Goal: Task Accomplishment & Management: Complete application form

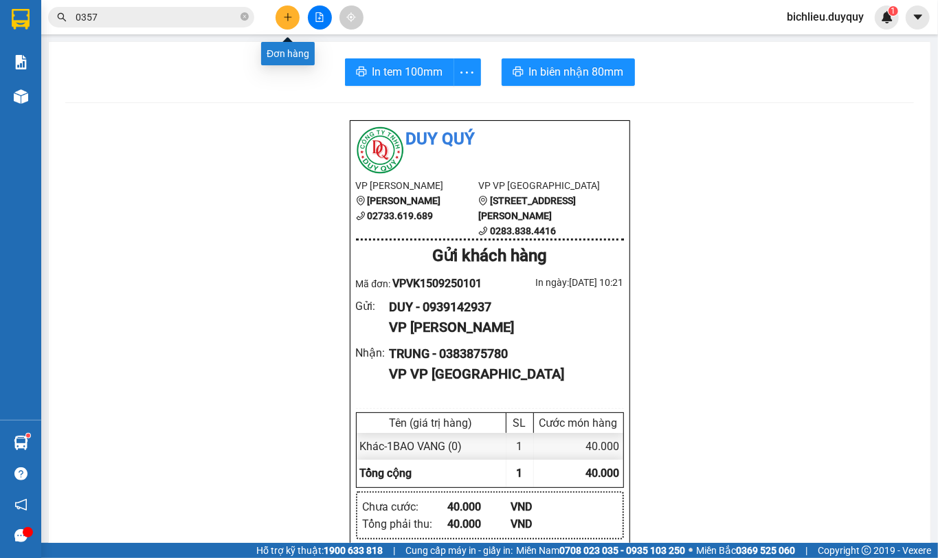
click at [286, 17] on icon "plus" at bounding box center [288, 16] width 8 height 1
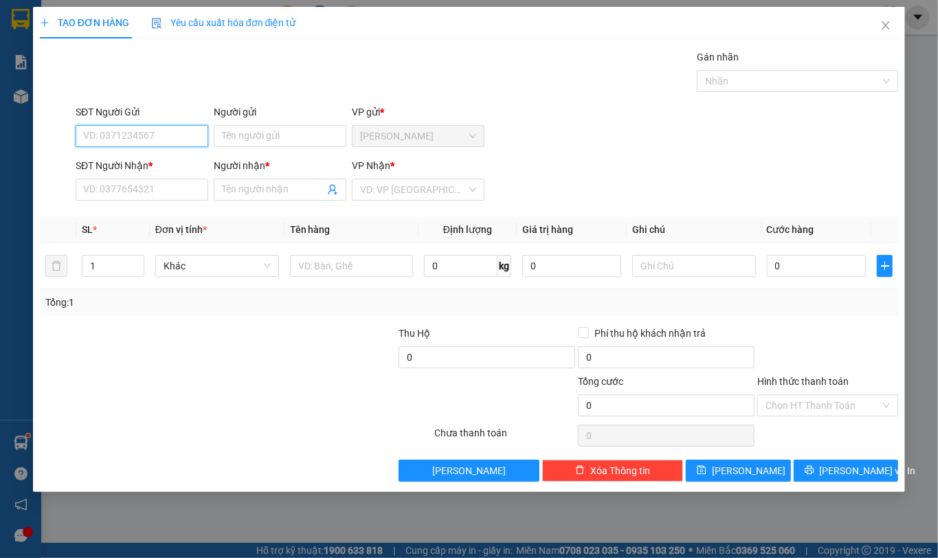
click at [113, 133] on input "SĐT Người Gửi" at bounding box center [142, 136] width 133 height 22
type input "002722762"
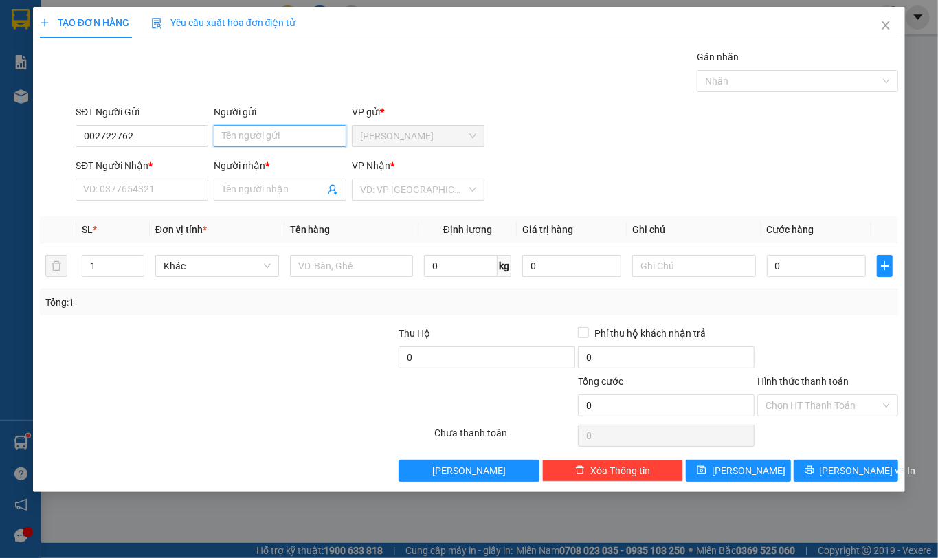
click at [252, 139] on input "Người gửi" at bounding box center [280, 136] width 133 height 22
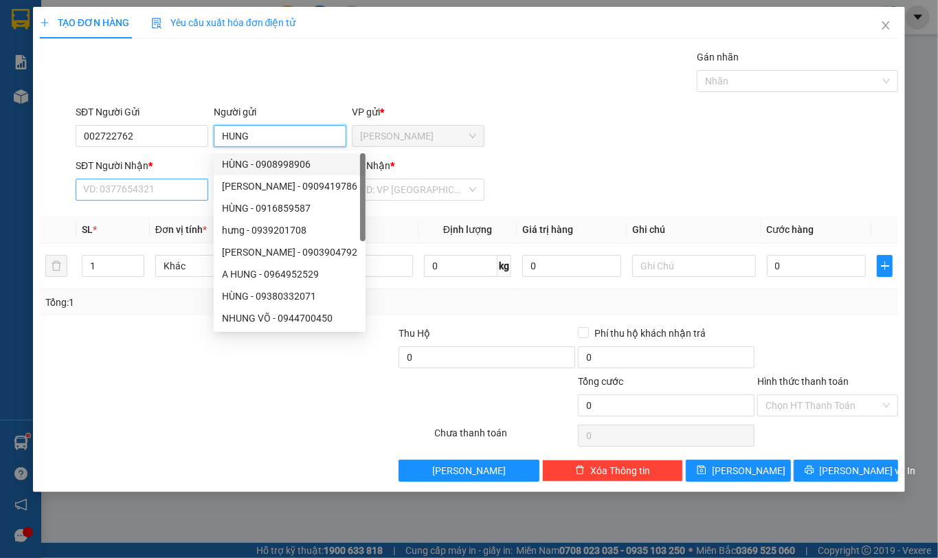
type input "HUNG"
click at [113, 190] on input "SĐT Người Nhận *" at bounding box center [142, 190] width 133 height 22
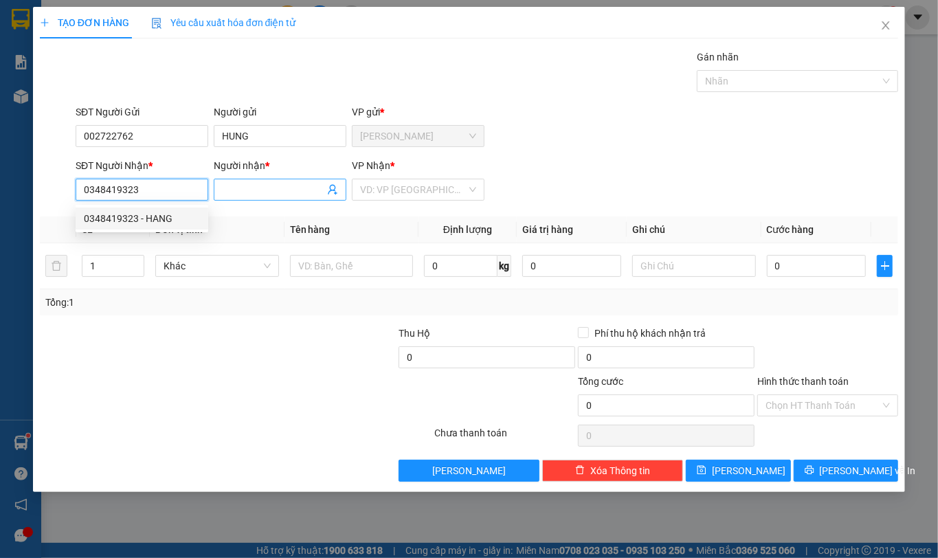
type input "0348419323"
click at [239, 196] on input "Người nhận *" at bounding box center [273, 189] width 102 height 15
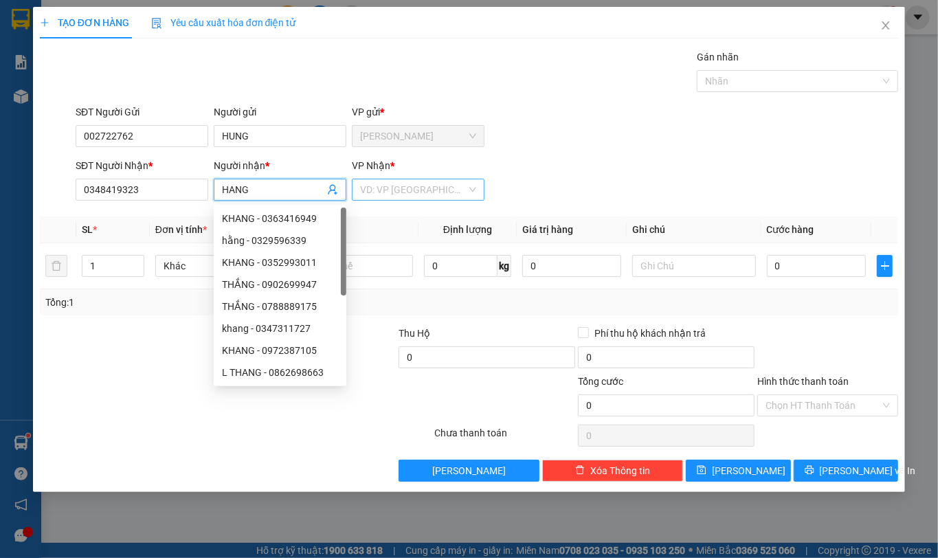
type input "HANG"
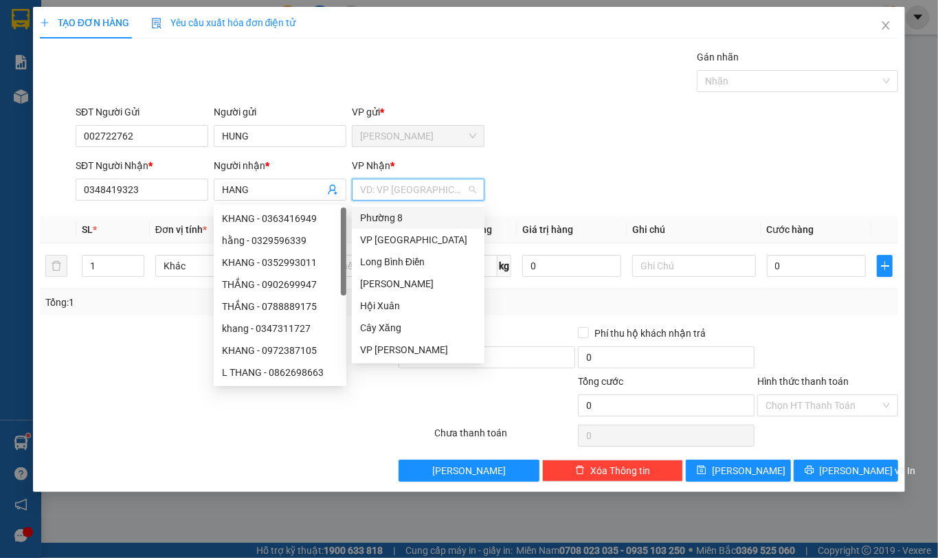
click at [424, 187] on input "search" at bounding box center [413, 189] width 107 height 21
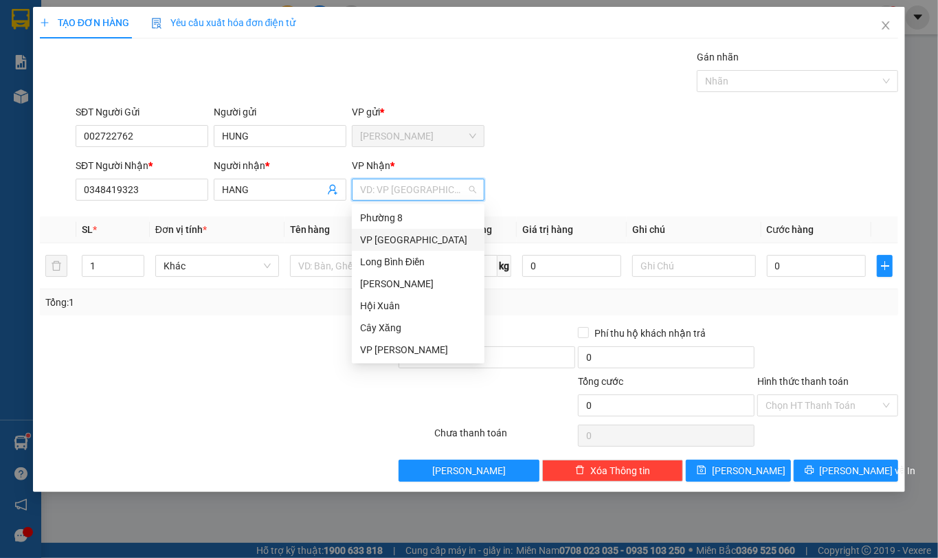
click at [389, 242] on div "VP [GEOGRAPHIC_DATA]" at bounding box center [418, 239] width 116 height 15
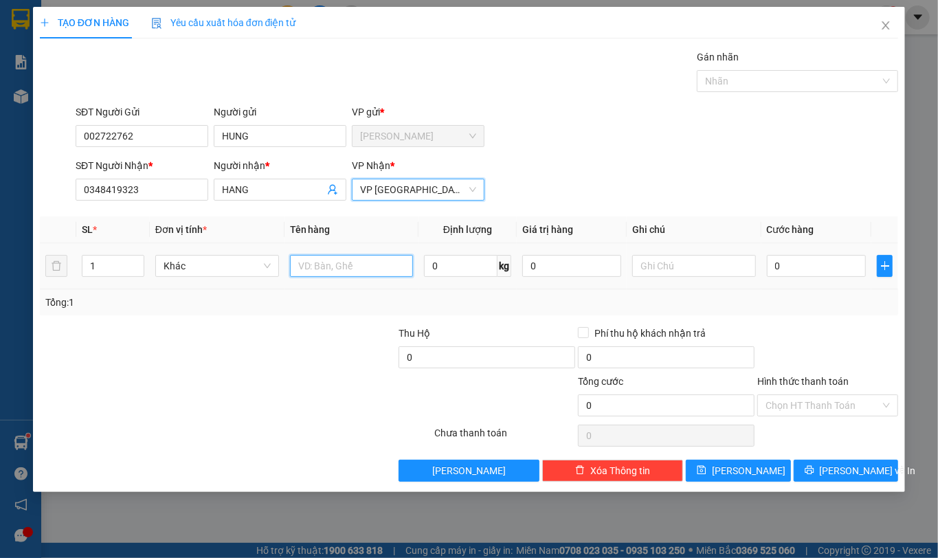
click at [295, 268] on input "text" at bounding box center [352, 266] width 124 height 22
type input "1XOP TRANG"
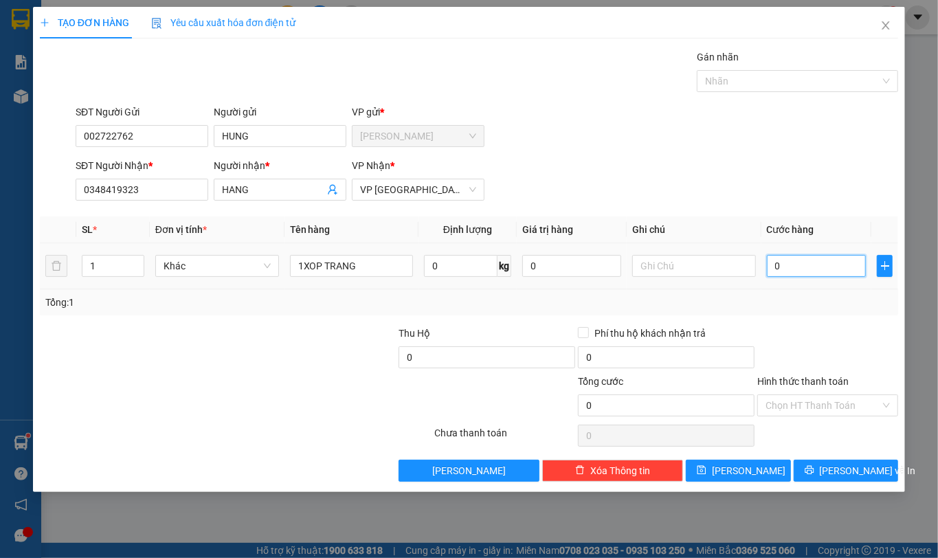
click at [803, 269] on input "0" at bounding box center [816, 266] width 99 height 22
type input "4"
type input "40"
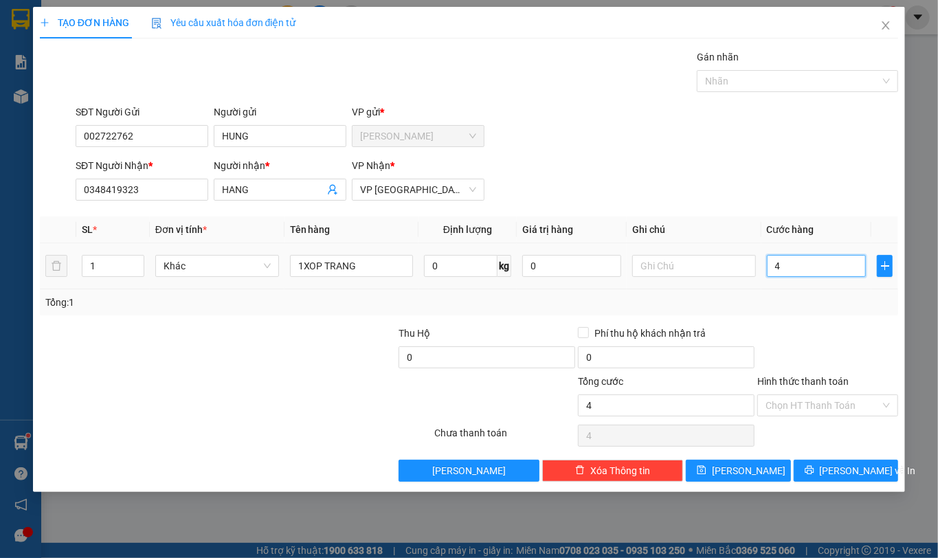
type input "40"
type input "4.000"
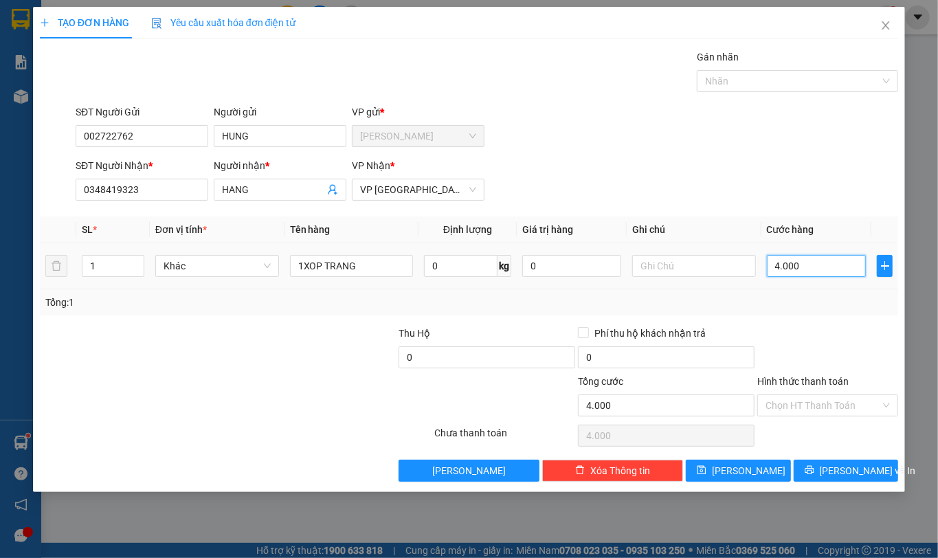
type input "40.000"
drag, startPoint x: 774, startPoint y: 406, endPoint x: 785, endPoint y: 410, distance: 12.0
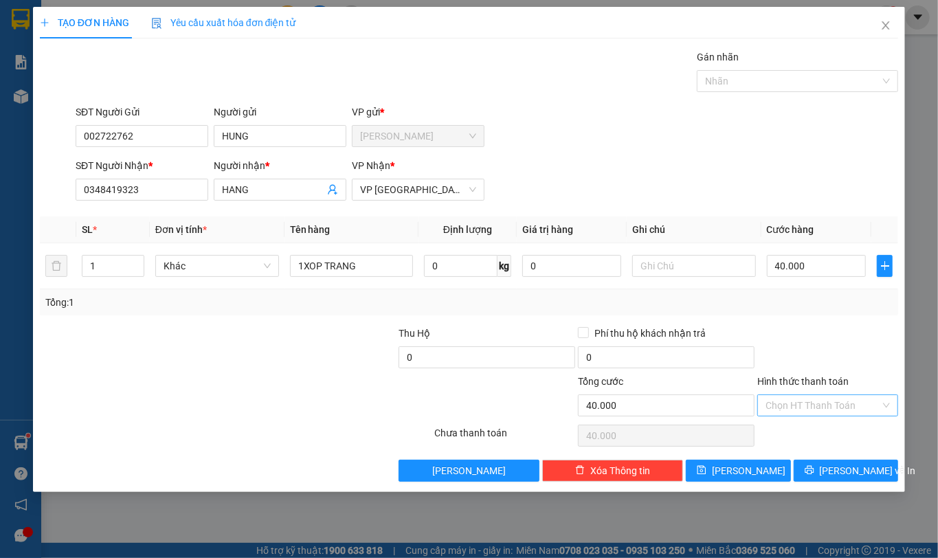
click at [774, 405] on input "Hình thức thanh toán" at bounding box center [823, 405] width 115 height 21
click at [793, 435] on div "Tại văn phòng" at bounding box center [829, 435] width 124 height 15
type input "0"
click at [848, 469] on span "[PERSON_NAME] và In" at bounding box center [868, 470] width 96 height 15
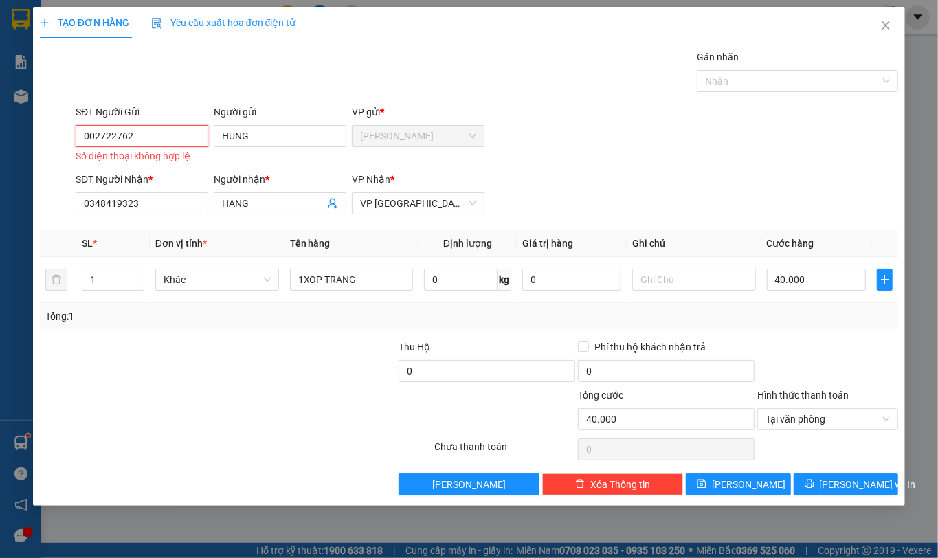
click at [143, 139] on input "002722762" at bounding box center [142, 136] width 133 height 22
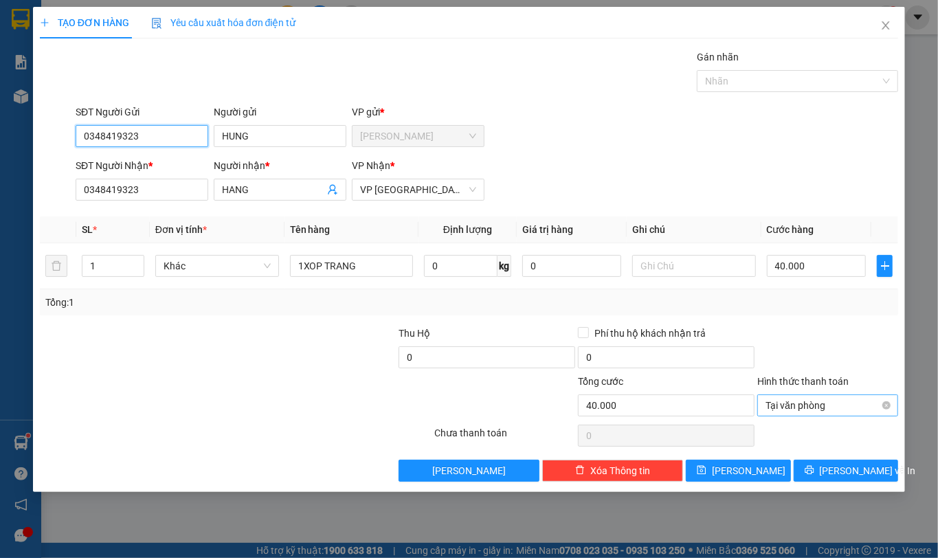
click at [800, 406] on span "Tại văn phòng" at bounding box center [828, 405] width 124 height 21
type input "0348419323"
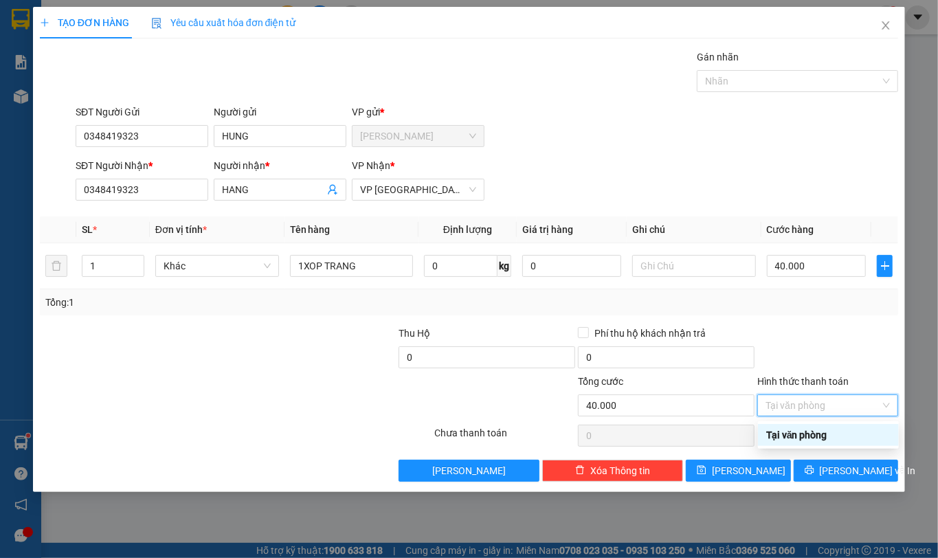
click at [797, 434] on div "Tại văn phòng" at bounding box center [829, 435] width 124 height 15
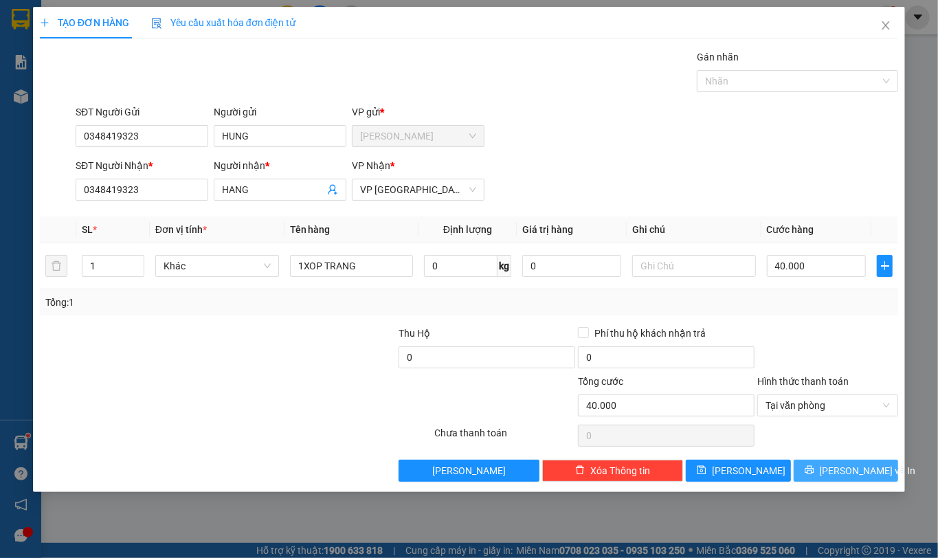
click at [845, 474] on span "[PERSON_NAME] và In" at bounding box center [868, 470] width 96 height 15
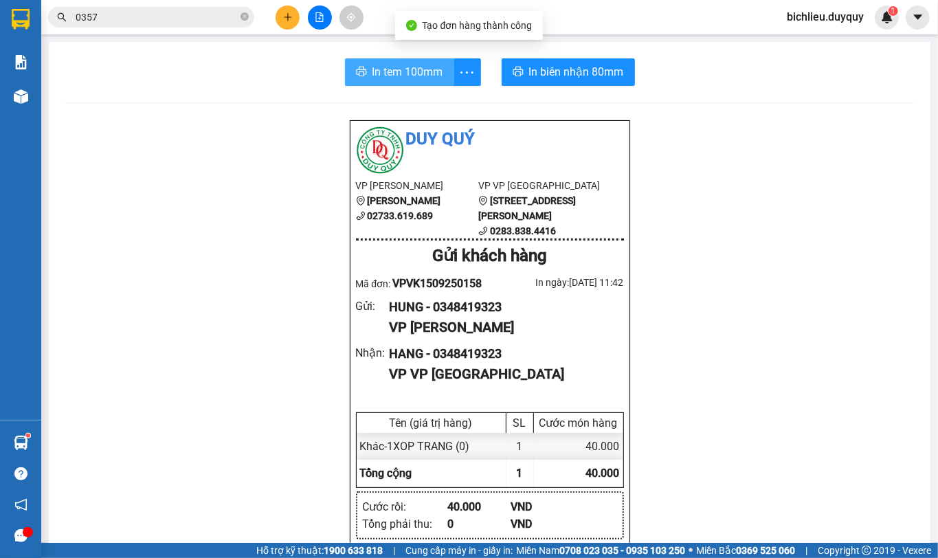
click at [413, 70] on span "In tem 100mm" at bounding box center [408, 71] width 71 height 17
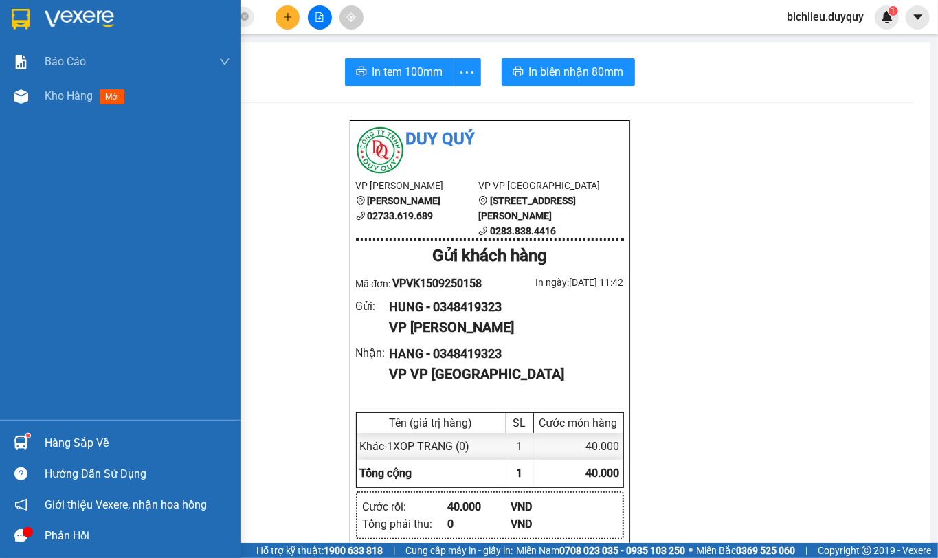
click at [21, 14] on img at bounding box center [21, 19] width 18 height 21
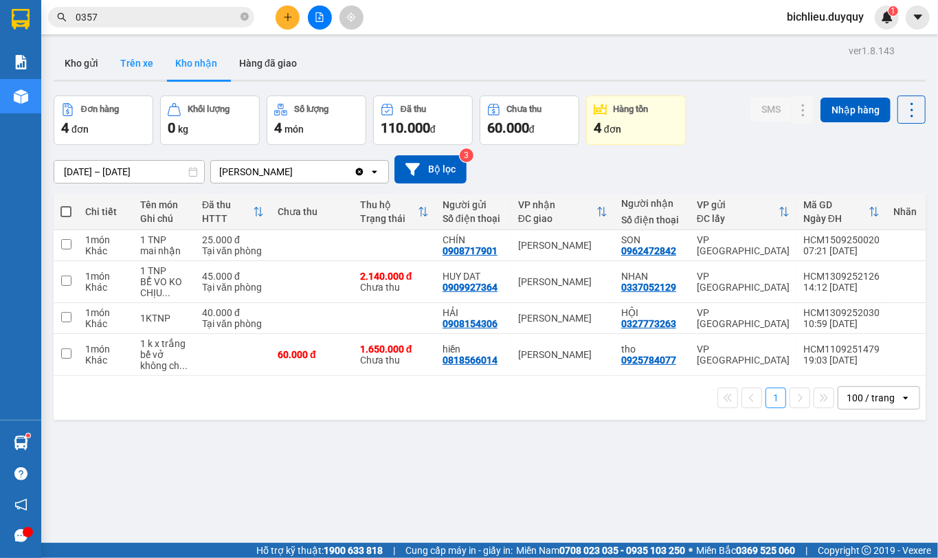
click at [131, 76] on button "Trên xe" at bounding box center [136, 63] width 55 height 33
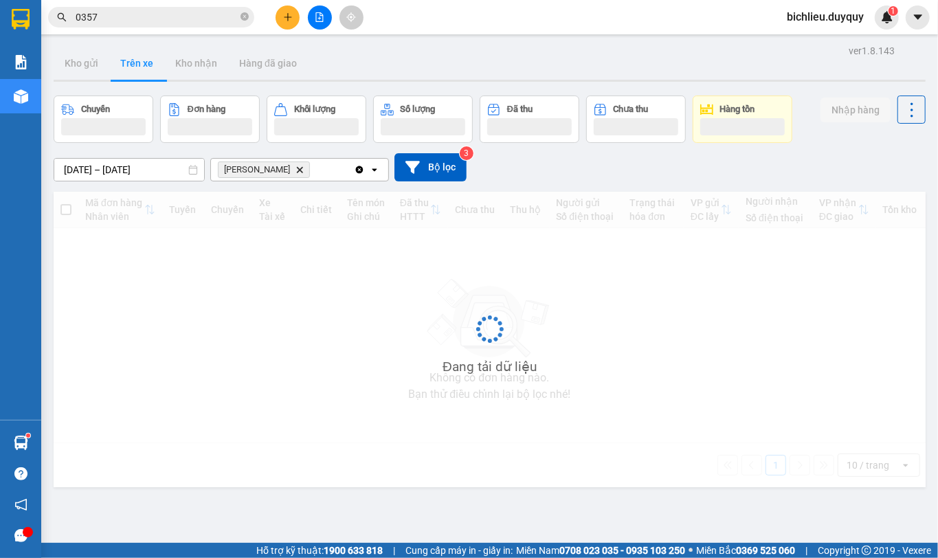
type input "[DATE] – [DATE]"
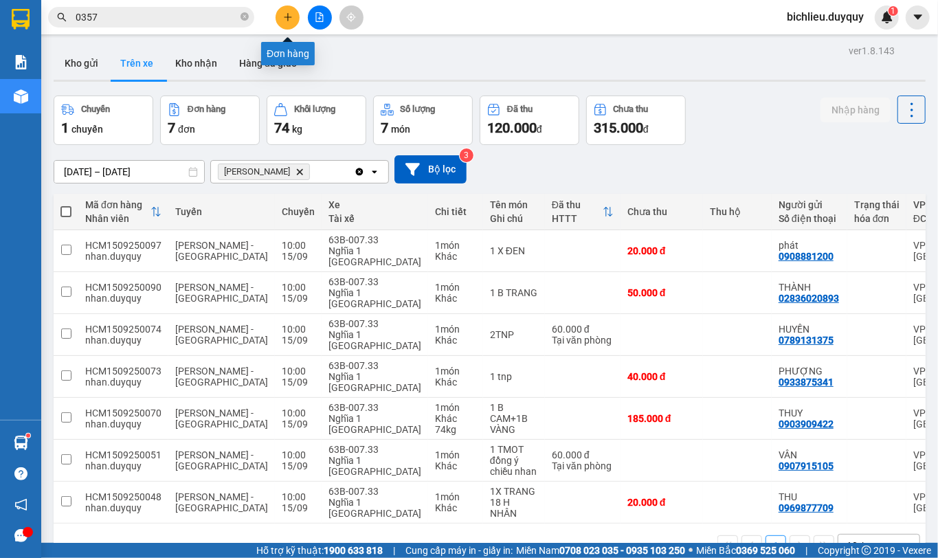
click at [279, 9] on button at bounding box center [288, 17] width 24 height 24
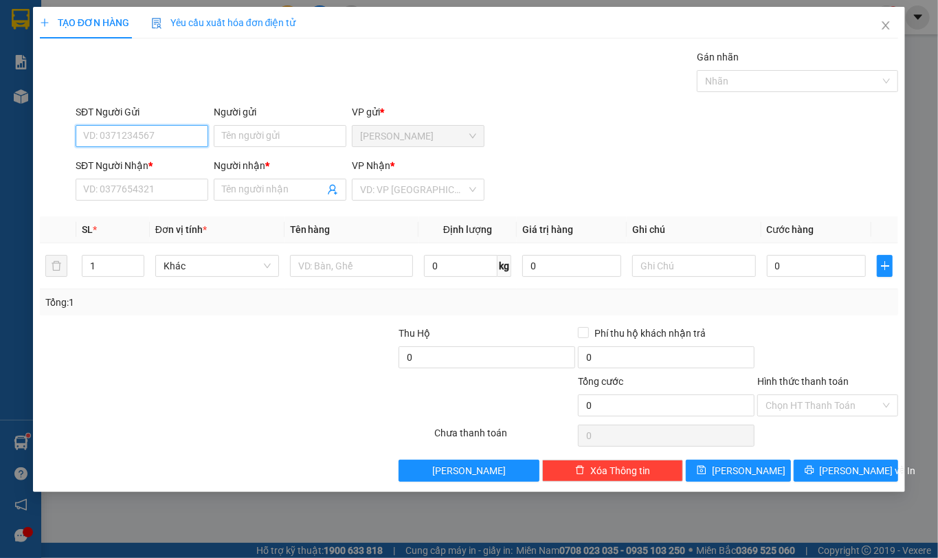
click at [87, 137] on input "SĐT Người Gửi" at bounding box center [142, 136] width 133 height 22
type input "0907740491"
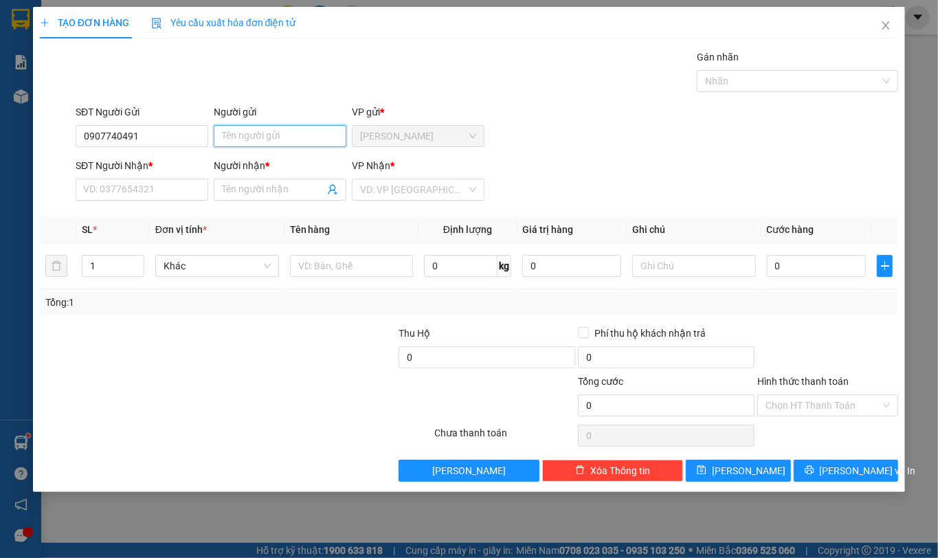
click at [234, 132] on input "Người gửi" at bounding box center [280, 136] width 133 height 22
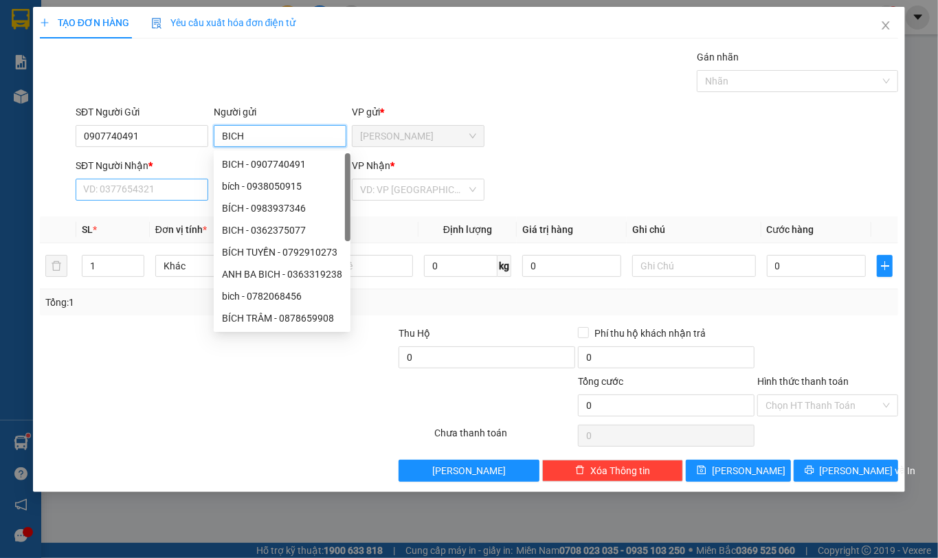
type input "BICH"
click at [97, 186] on input "SĐT Người Nhận *" at bounding box center [142, 190] width 133 height 22
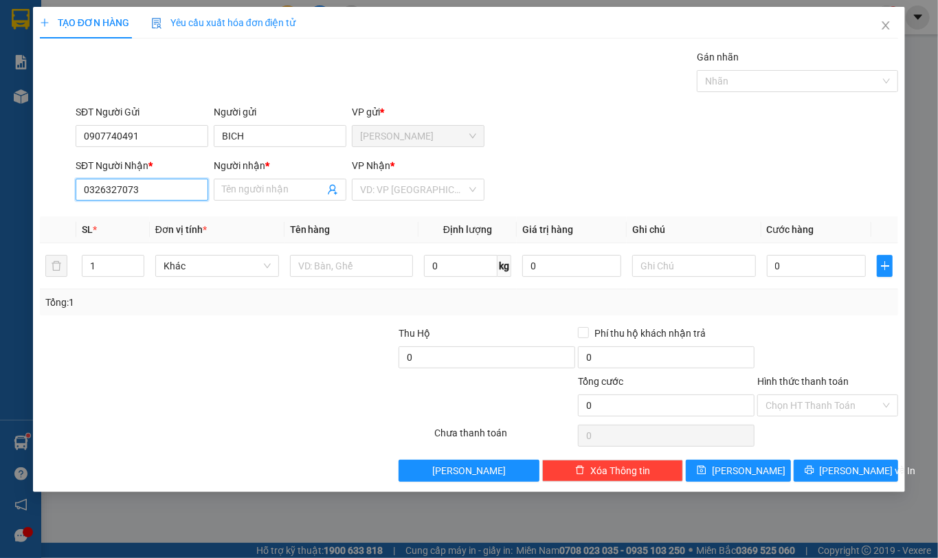
type input "0326327073"
click at [241, 205] on div "Người nhận * Tên người nhận" at bounding box center [280, 182] width 133 height 48
click at [227, 179] on div "Người nhận *" at bounding box center [280, 168] width 133 height 21
click at [224, 186] on input "Người nhận *" at bounding box center [273, 189] width 102 height 15
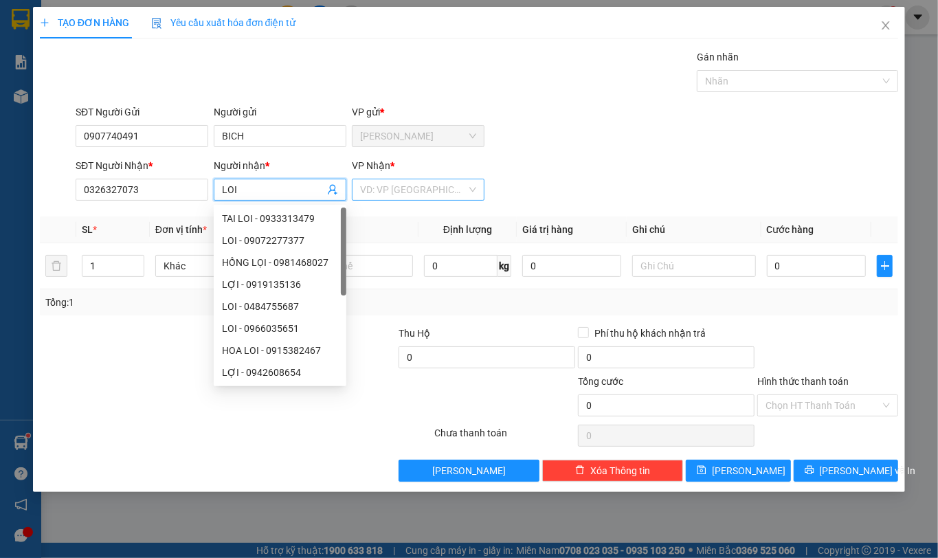
type input "LOI"
click at [400, 194] on input "search" at bounding box center [413, 189] width 107 height 21
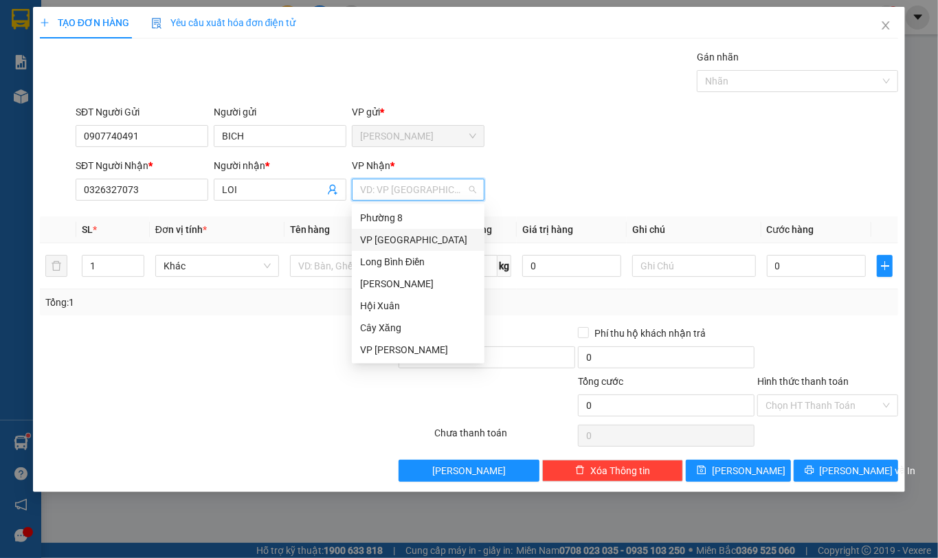
click at [393, 245] on div "VP [GEOGRAPHIC_DATA]" at bounding box center [418, 239] width 116 height 15
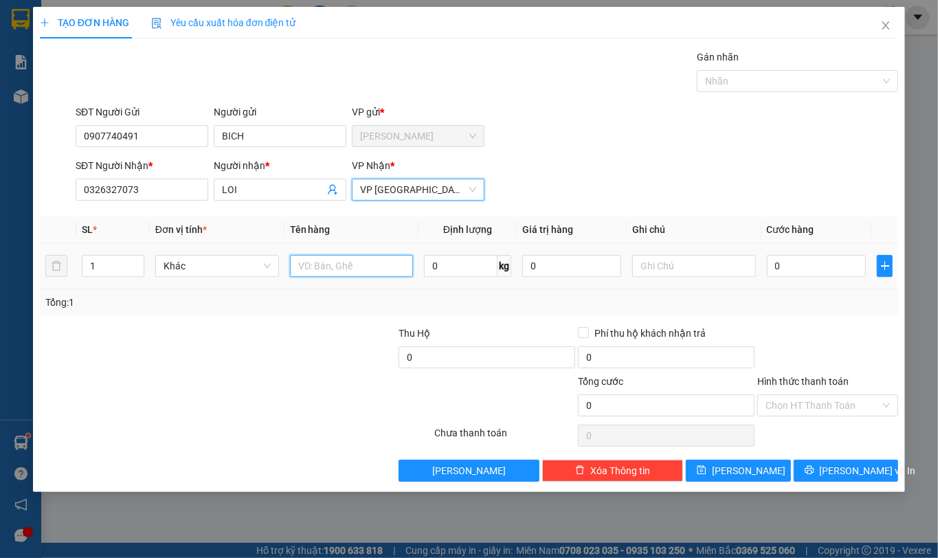
click at [325, 269] on input "text" at bounding box center [352, 266] width 124 height 22
type input "1TNP"
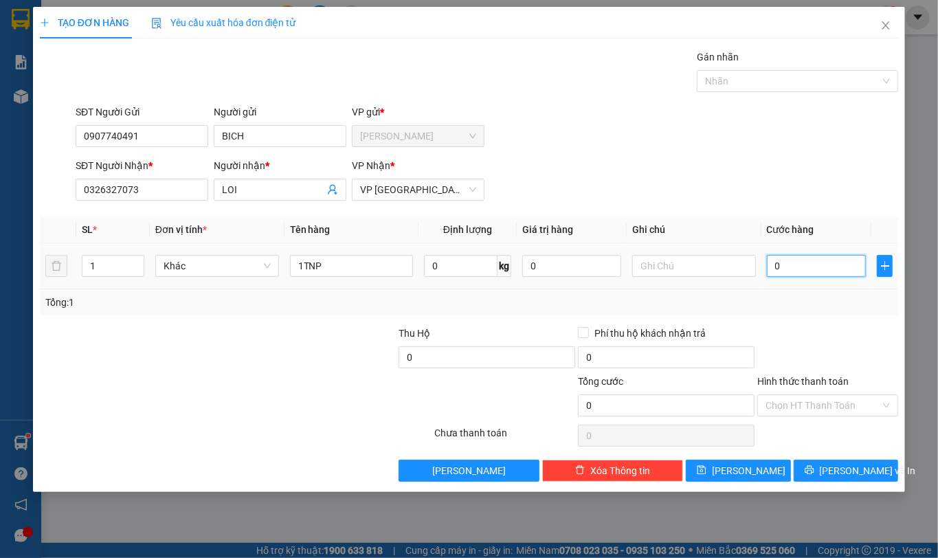
click at [802, 269] on input "0" at bounding box center [816, 266] width 99 height 22
type input "3"
type input "30"
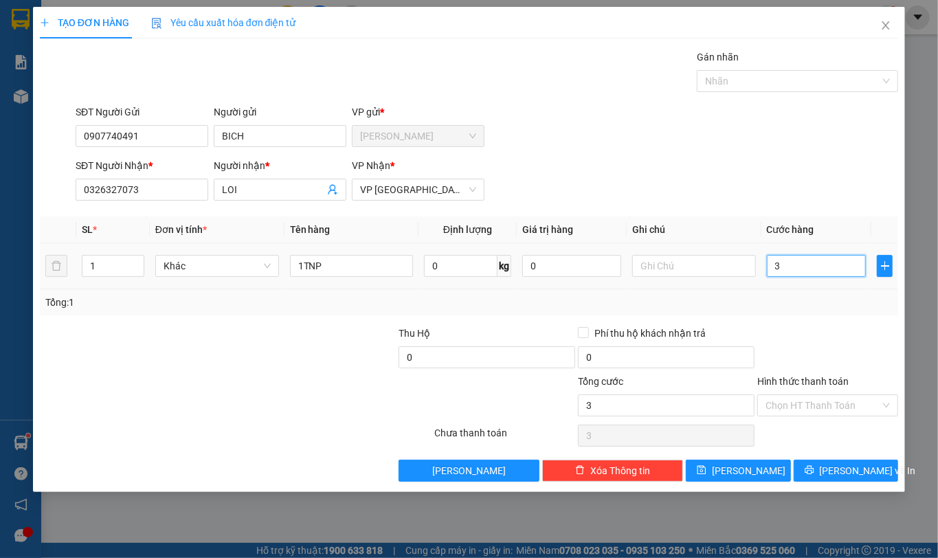
type input "30"
type input "300"
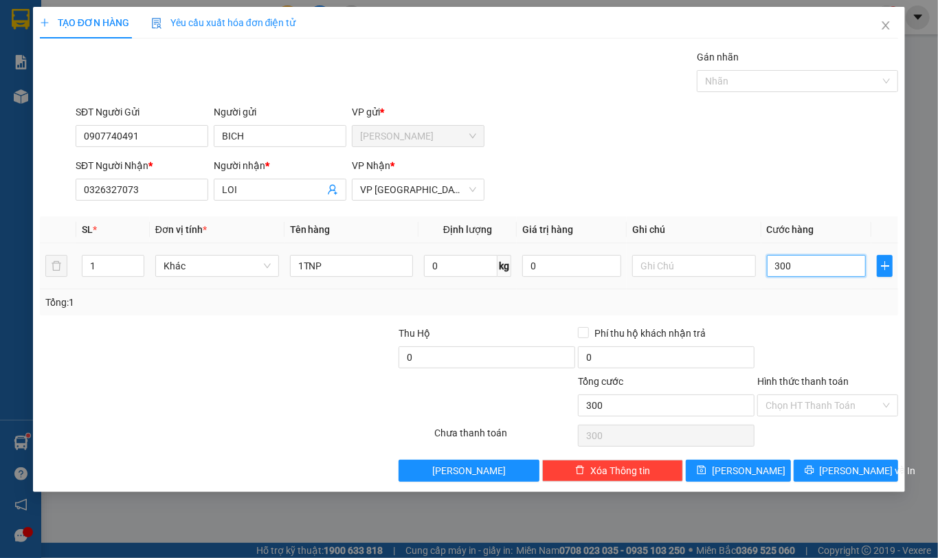
type input "3.000"
click at [802, 404] on input "Hình thức thanh toán" at bounding box center [823, 405] width 115 height 21
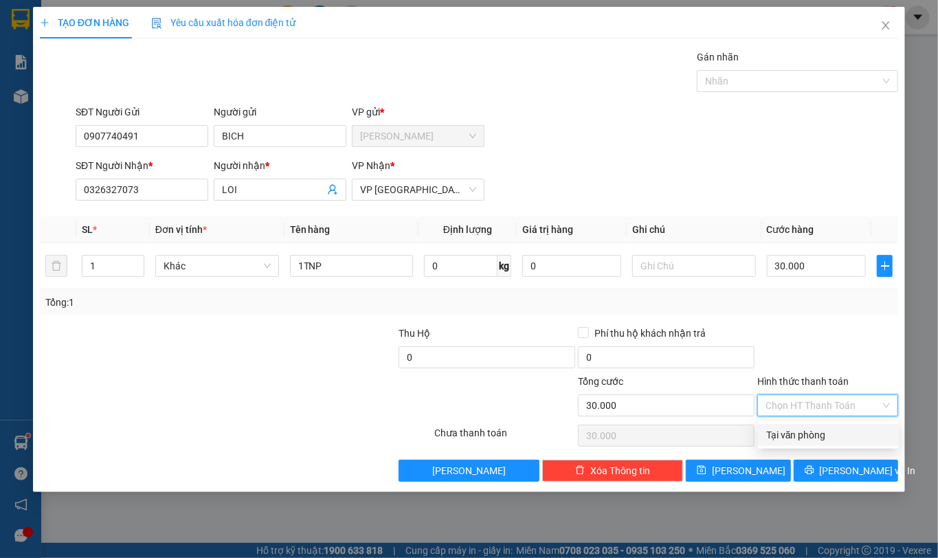
click at [782, 439] on div "Tại văn phòng" at bounding box center [829, 435] width 124 height 15
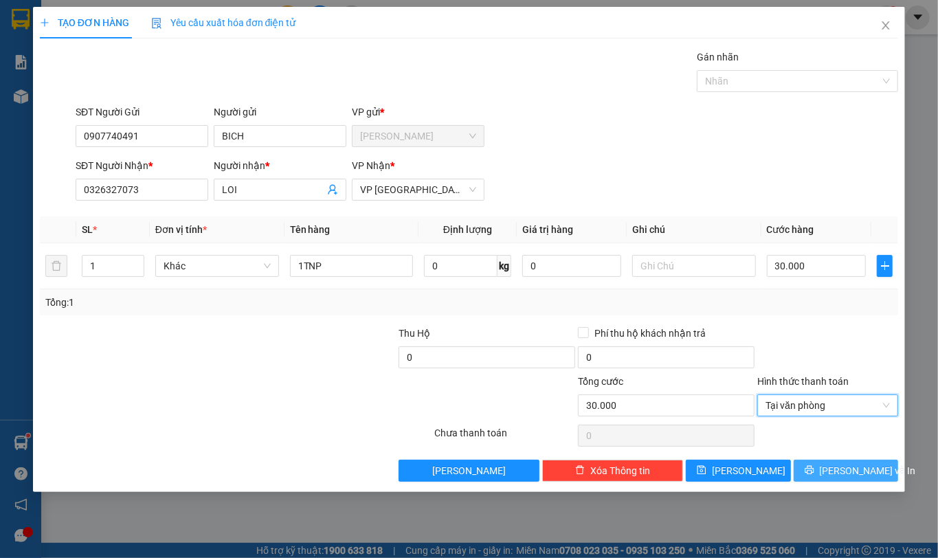
click at [829, 469] on button "[PERSON_NAME] và In" at bounding box center [846, 471] width 105 height 22
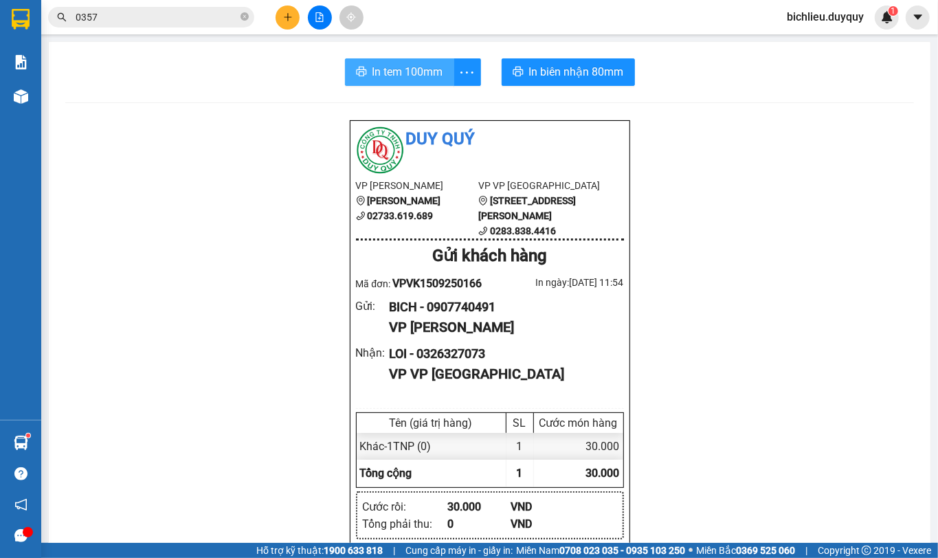
click at [388, 74] on span "In tem 100mm" at bounding box center [408, 71] width 71 height 17
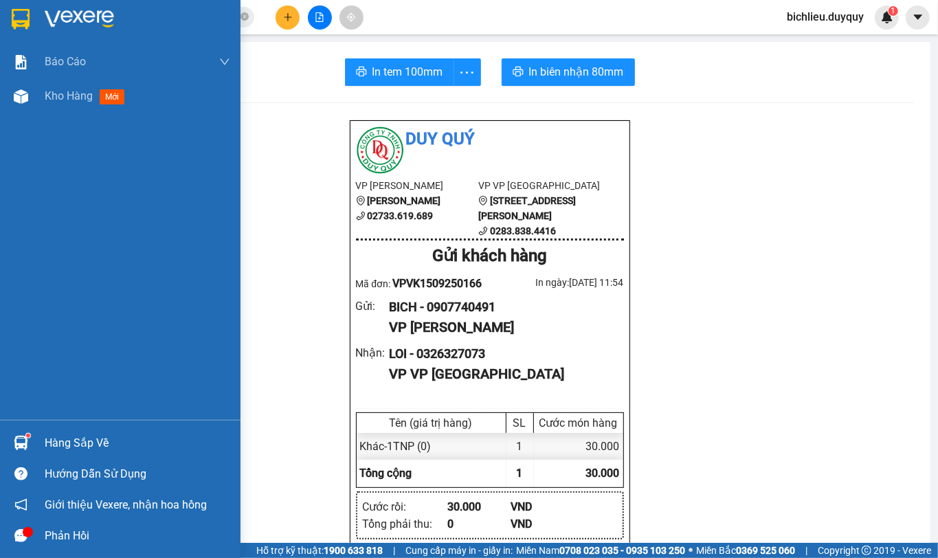
click at [20, 14] on img at bounding box center [21, 19] width 18 height 21
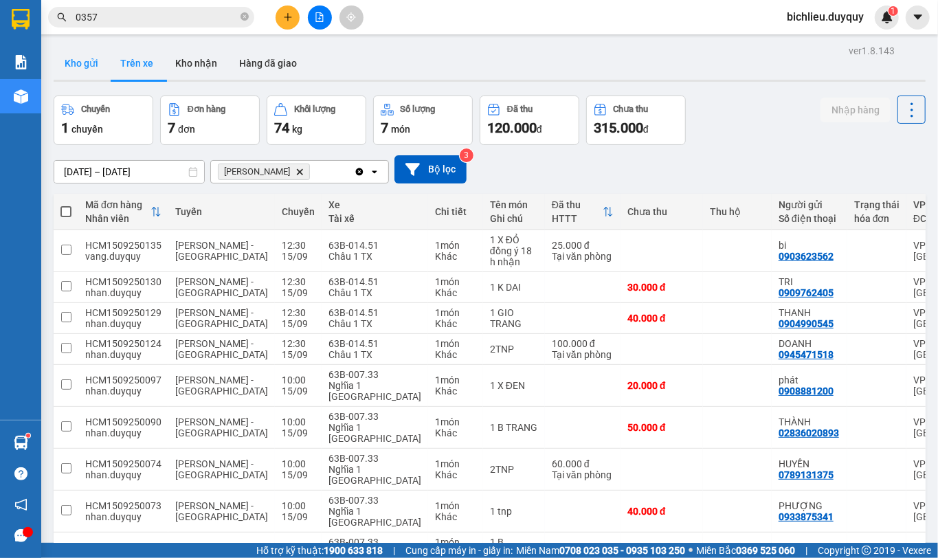
click at [81, 70] on button "Kho gửi" at bounding box center [82, 63] width 56 height 33
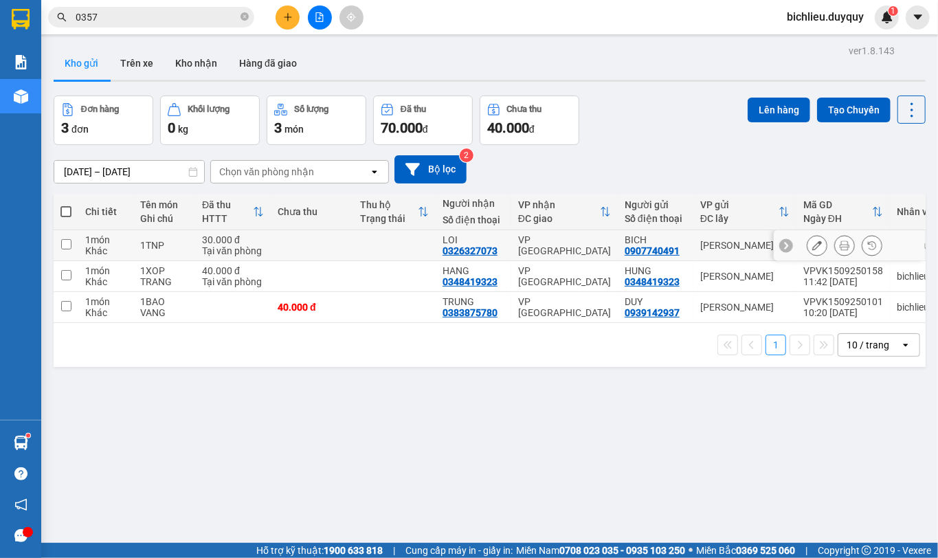
click at [67, 245] on input "checkbox" at bounding box center [66, 244] width 10 height 10
checkbox input "true"
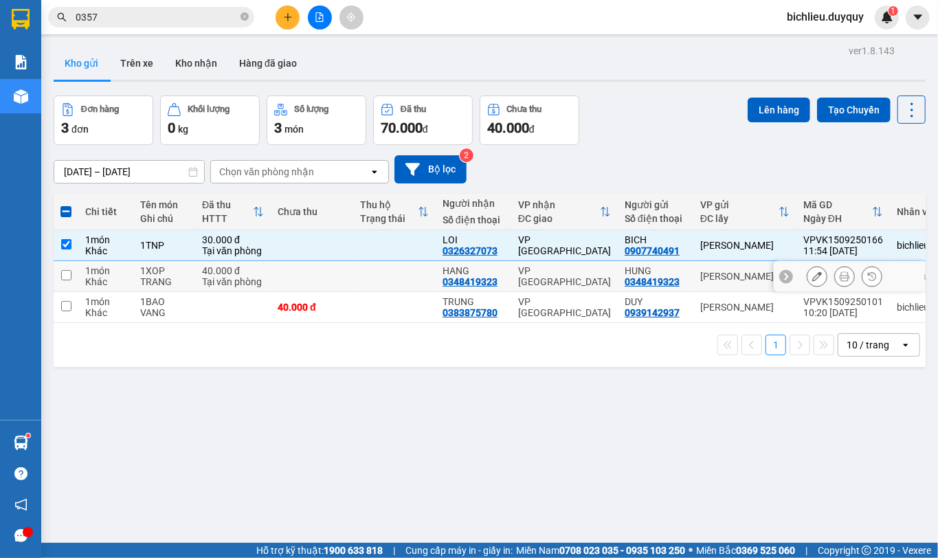
click at [61, 276] on input "checkbox" at bounding box center [66, 275] width 10 height 10
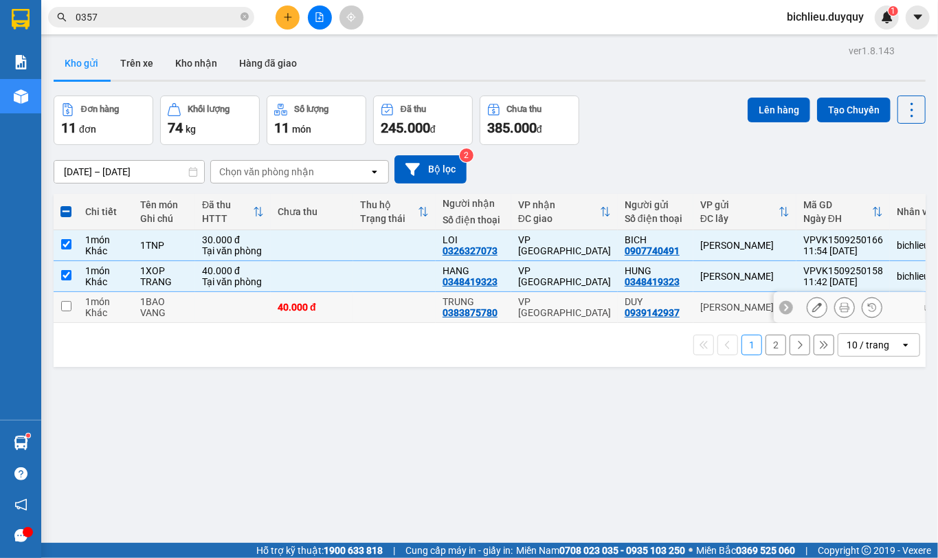
click at [62, 311] on input "checkbox" at bounding box center [66, 306] width 10 height 10
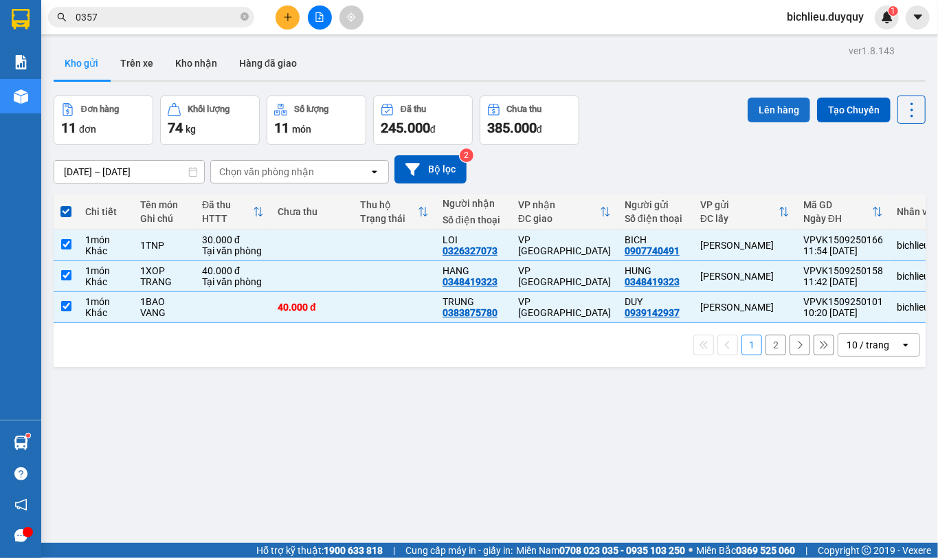
click at [755, 117] on button "Lên hàng" at bounding box center [779, 110] width 63 height 25
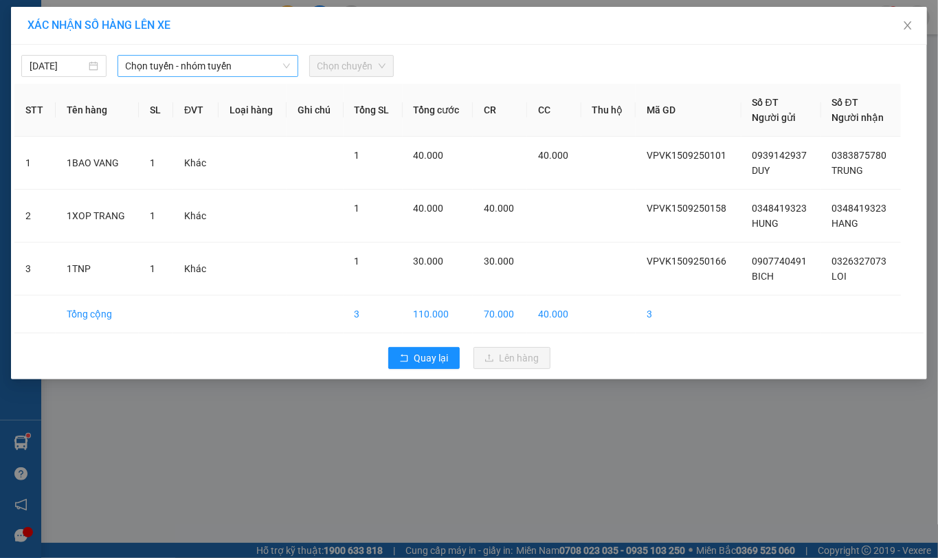
click at [259, 70] on span "Chọn tuyến - nhóm tuyến" at bounding box center [208, 66] width 164 height 21
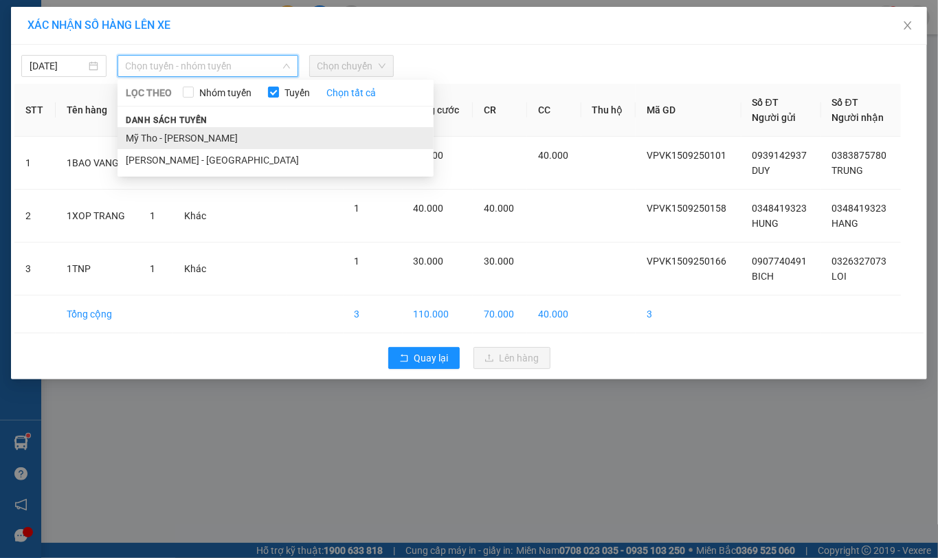
click at [231, 139] on li "Mỹ Tho - [PERSON_NAME]" at bounding box center [276, 138] width 316 height 22
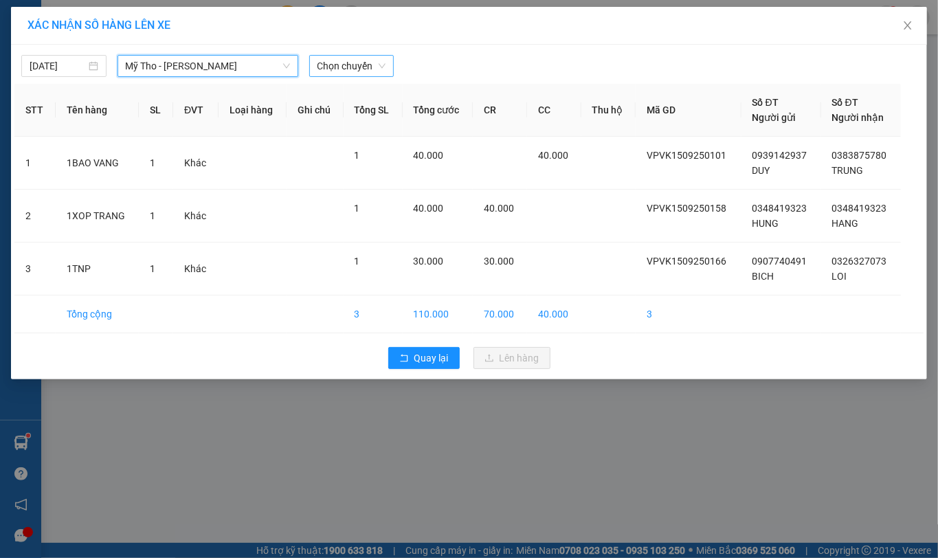
click at [374, 69] on span "Chọn chuyến" at bounding box center [352, 66] width 69 height 21
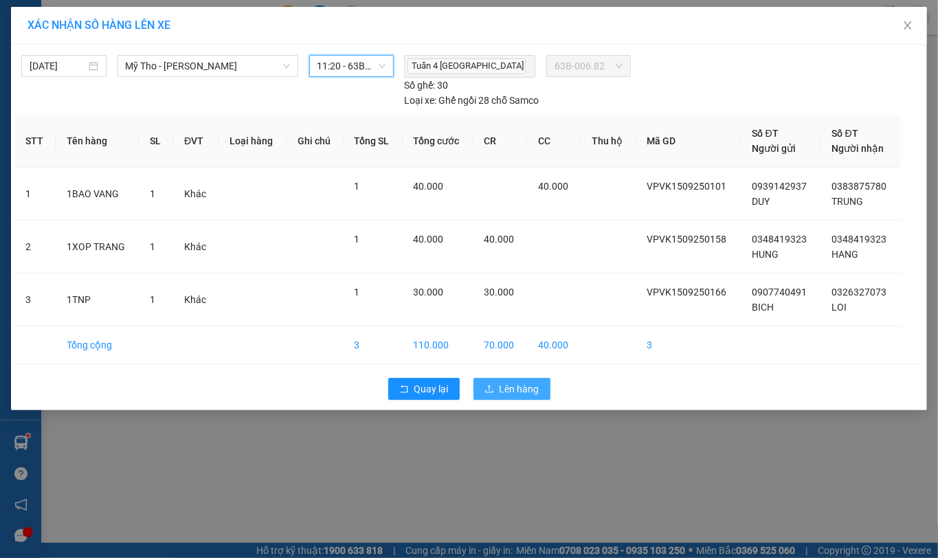
click at [504, 391] on span "Lên hàng" at bounding box center [520, 389] width 40 height 15
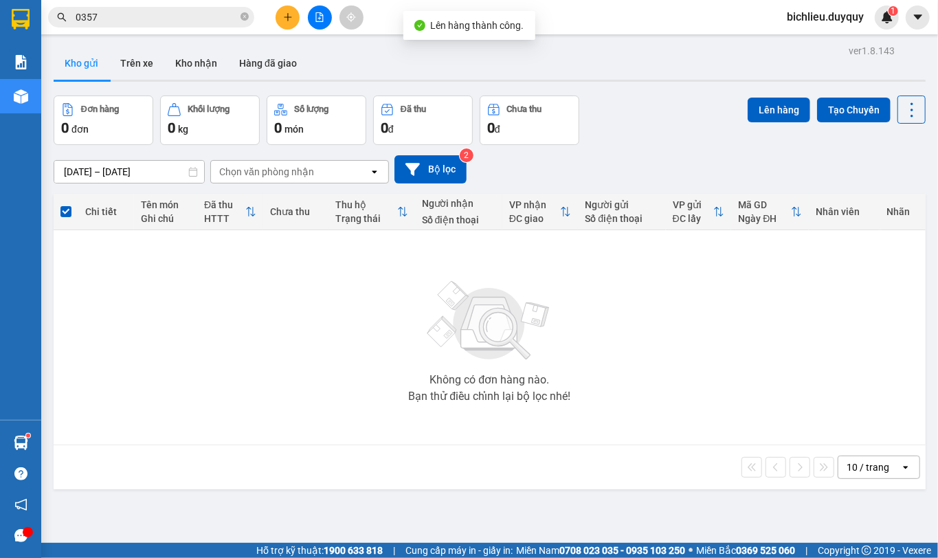
click at [137, 80] on div at bounding box center [490, 81] width 872 height 2
click at [141, 71] on button "Trên xe" at bounding box center [136, 63] width 55 height 33
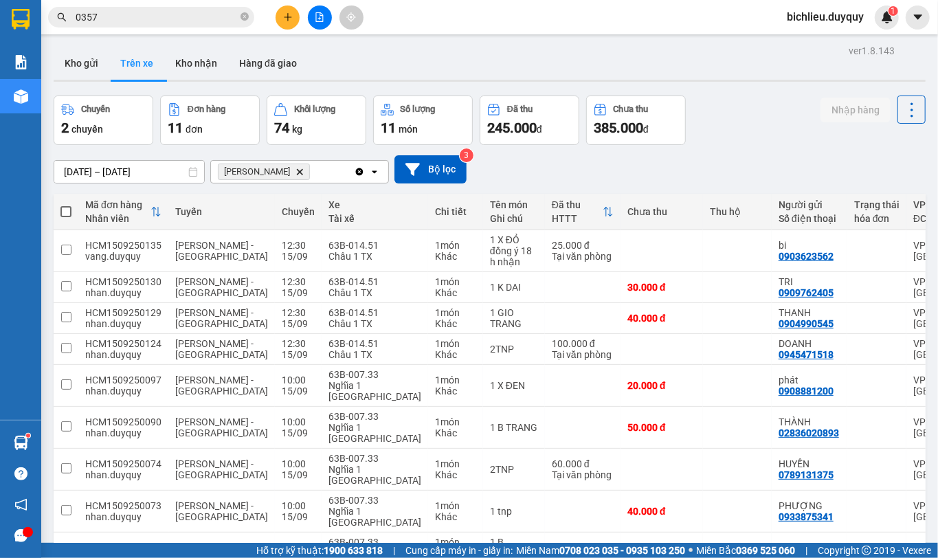
click at [267, 166] on span "Vĩnh [PERSON_NAME]" at bounding box center [264, 172] width 92 height 16
click at [297, 173] on icon "Vĩnh Kim, close by backspace" at bounding box center [300, 171] width 6 height 6
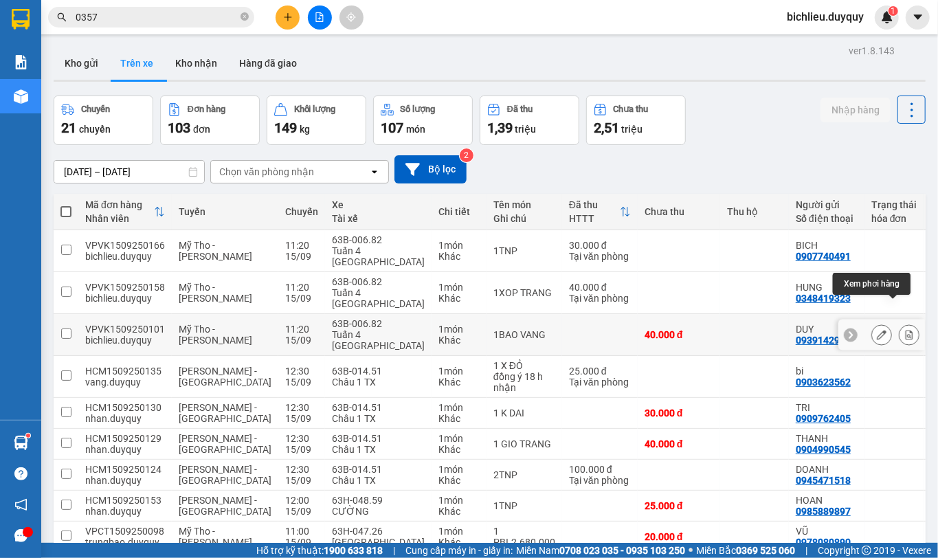
click at [905, 330] on icon at bounding box center [910, 335] width 10 height 10
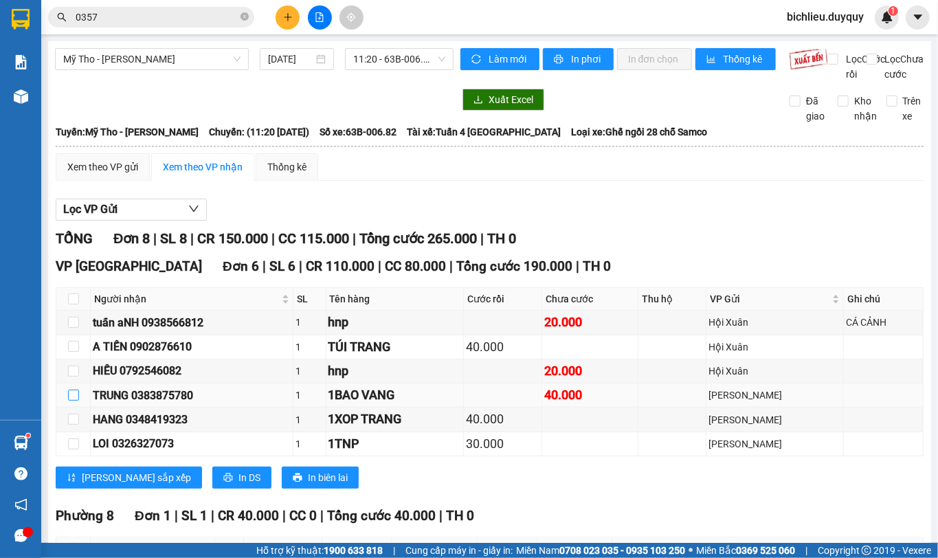
click at [69, 401] on input "checkbox" at bounding box center [73, 395] width 11 height 11
checkbox input "true"
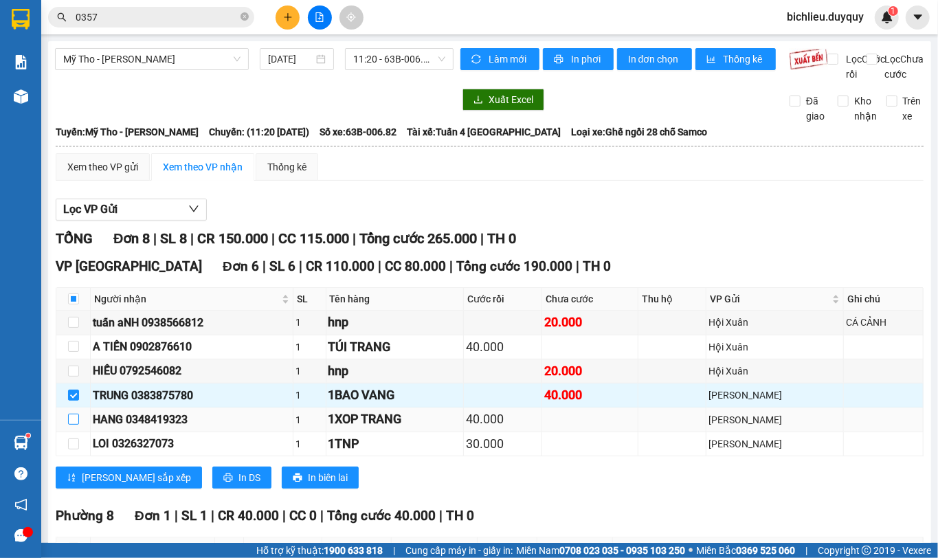
click at [69, 425] on input "checkbox" at bounding box center [73, 419] width 11 height 11
checkbox input "true"
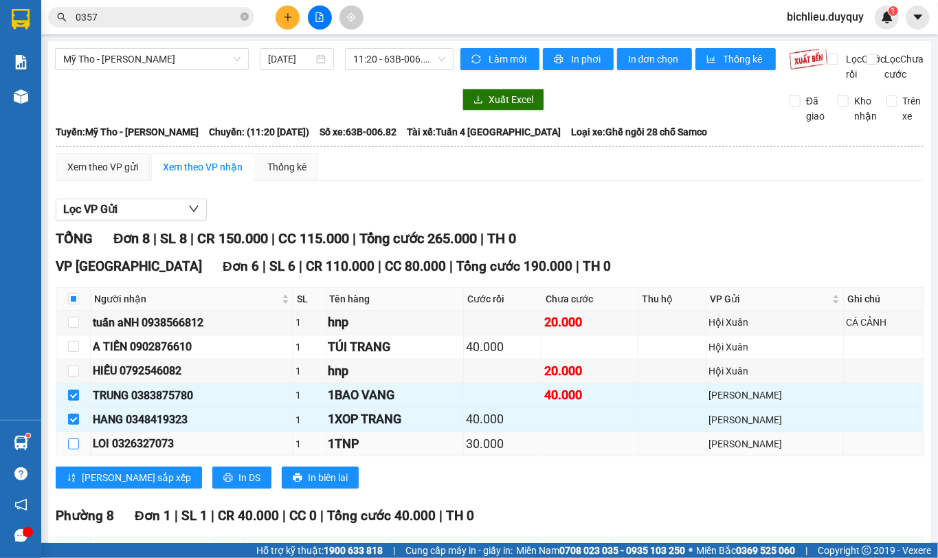
click at [72, 450] on input "checkbox" at bounding box center [73, 444] width 11 height 11
checkbox input "true"
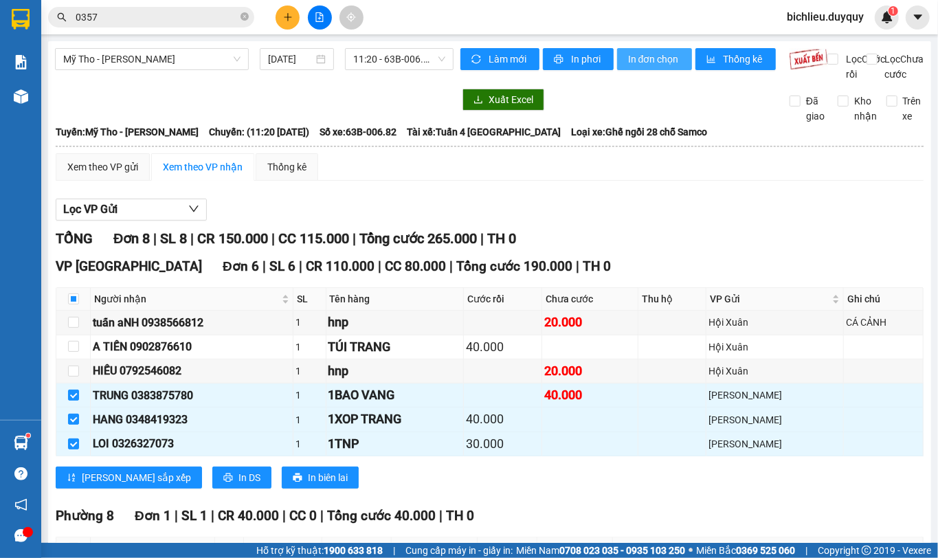
click at [665, 48] on button "In đơn chọn" at bounding box center [654, 59] width 75 height 22
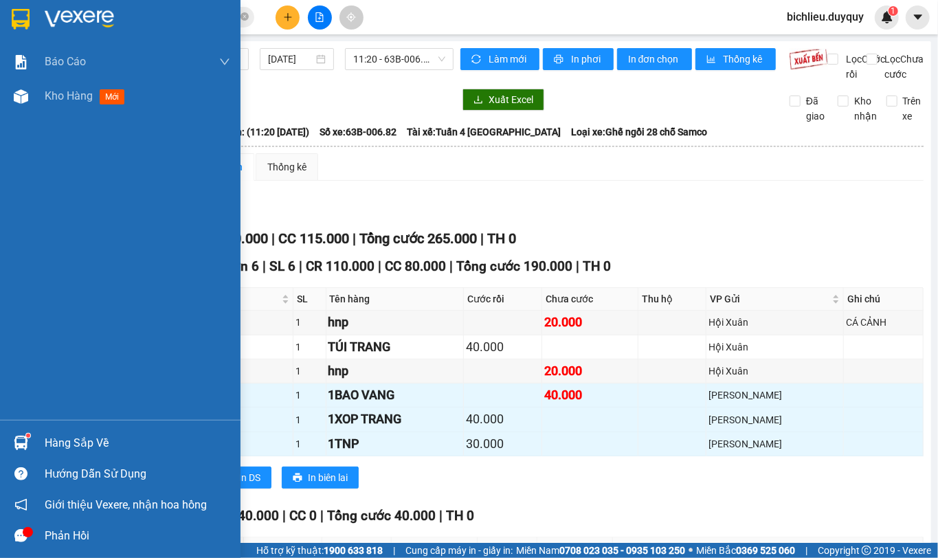
click at [20, 12] on img at bounding box center [21, 19] width 18 height 21
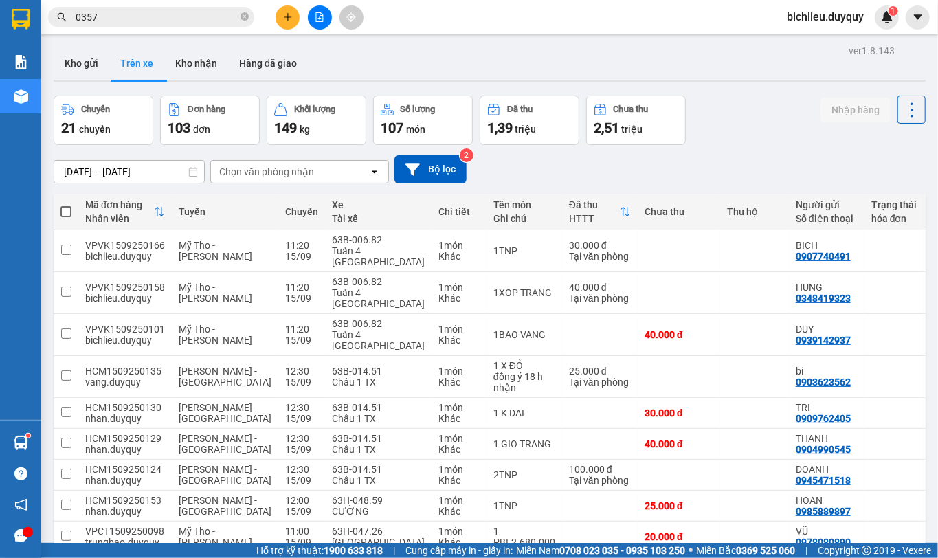
click at [314, 179] on div "Chọn văn phòng nhận" at bounding box center [266, 172] width 95 height 14
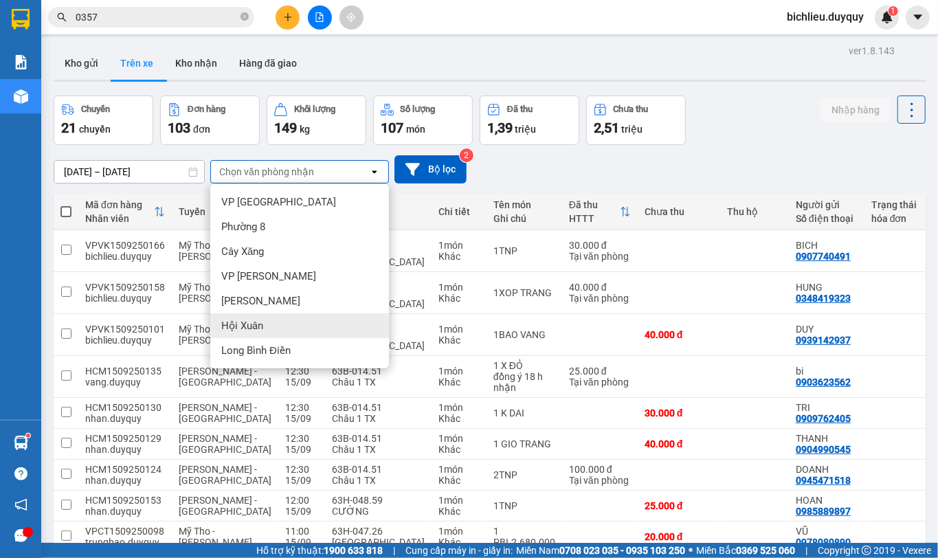
click at [271, 322] on div "Hội Xuân" at bounding box center [299, 325] width 179 height 25
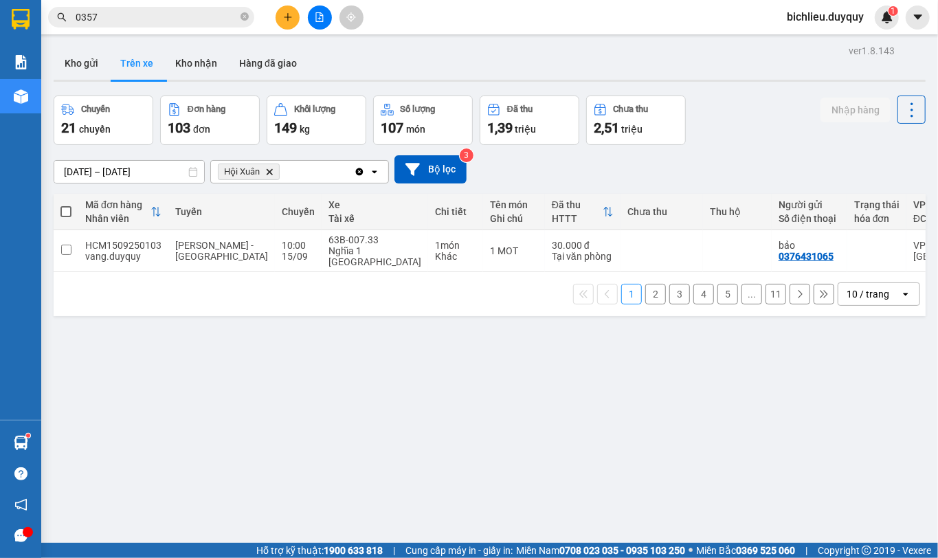
click at [273, 171] on icon "Hội Xuân, close by backspace" at bounding box center [270, 171] width 6 height 6
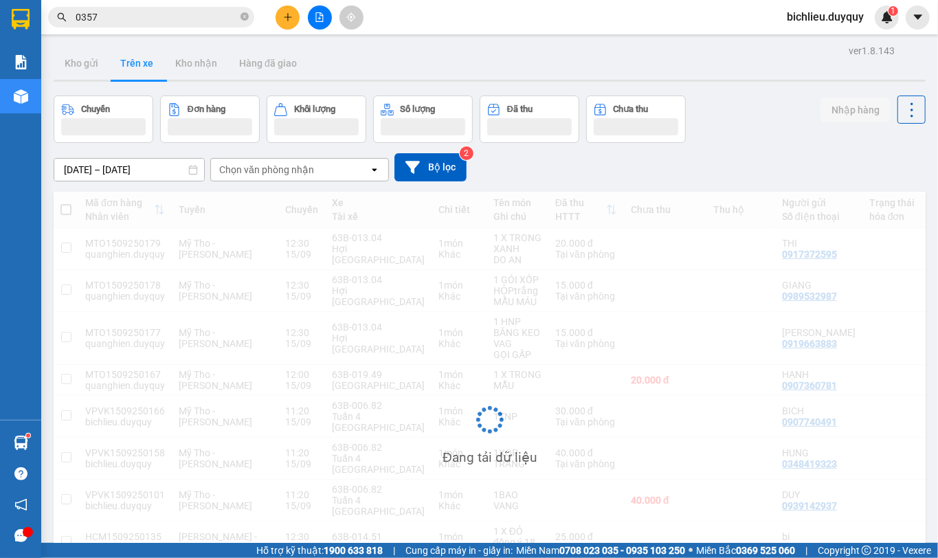
click at [316, 168] on div "Chọn văn phòng nhận" at bounding box center [290, 170] width 158 height 22
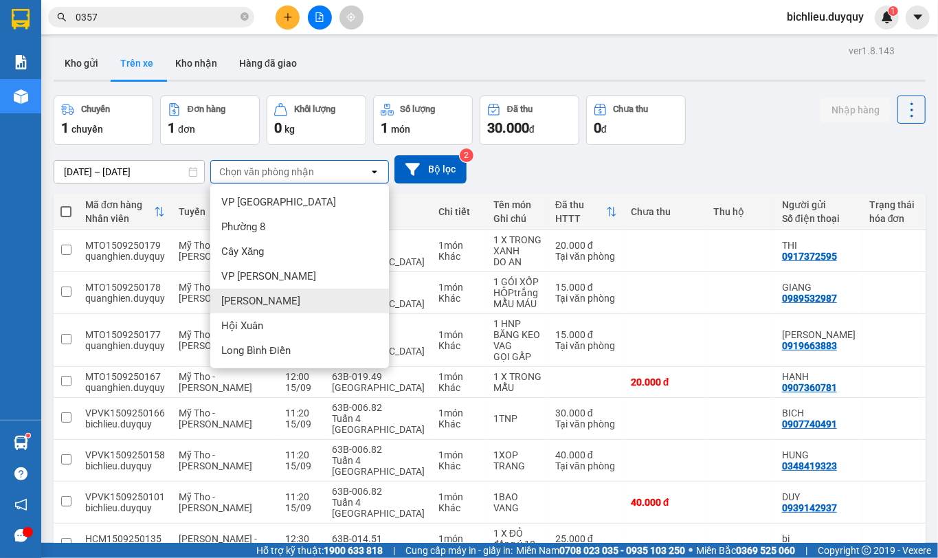
click at [280, 300] on div "[PERSON_NAME]" at bounding box center [299, 301] width 179 height 25
